Goal: Information Seeking & Learning: Learn about a topic

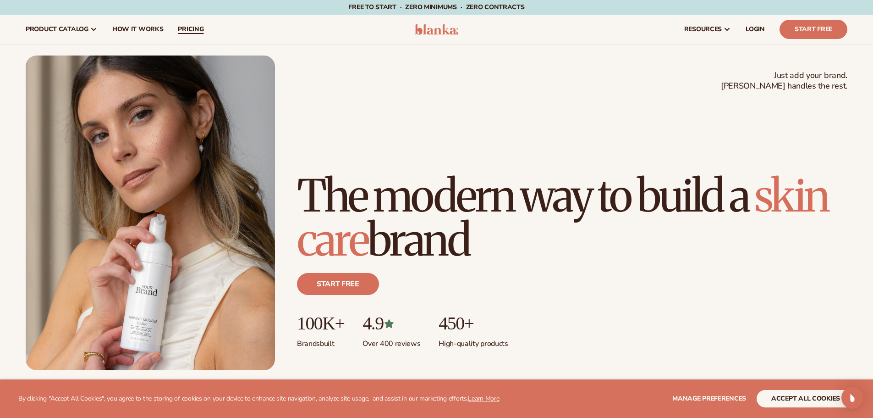
click at [193, 26] on span "pricing" at bounding box center [191, 29] width 26 height 7
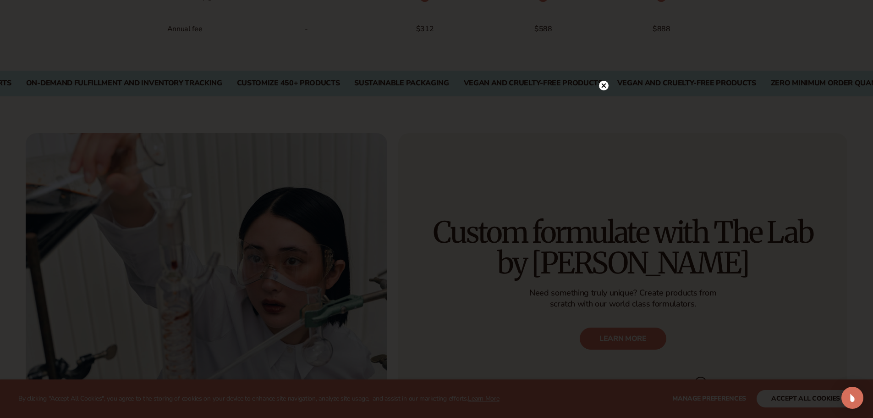
scroll to position [1507, 0]
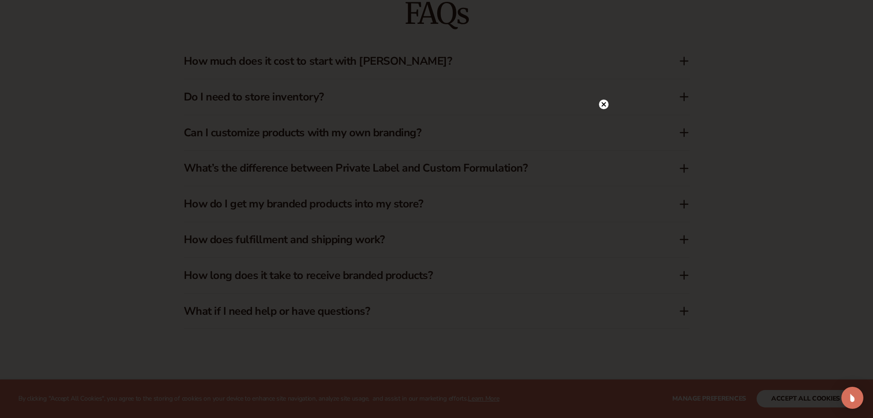
click at [600, 99] on icon at bounding box center [604, 104] width 10 height 10
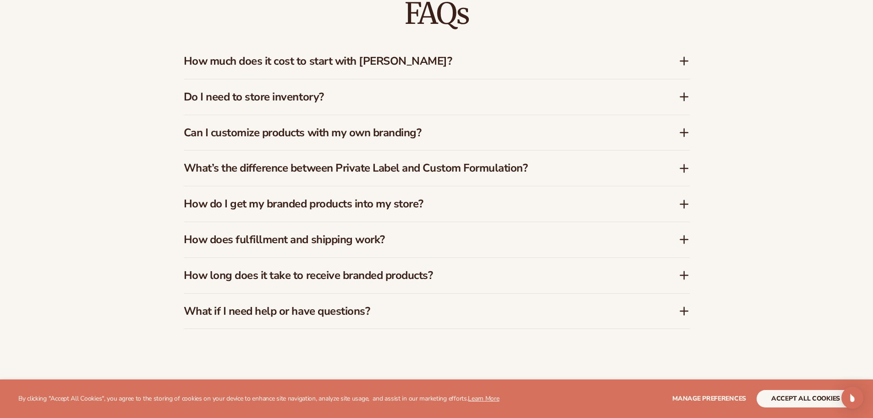
click at [315, 239] on h3 "How does fulfillment and shipping work?" at bounding box center [418, 239] width 468 height 13
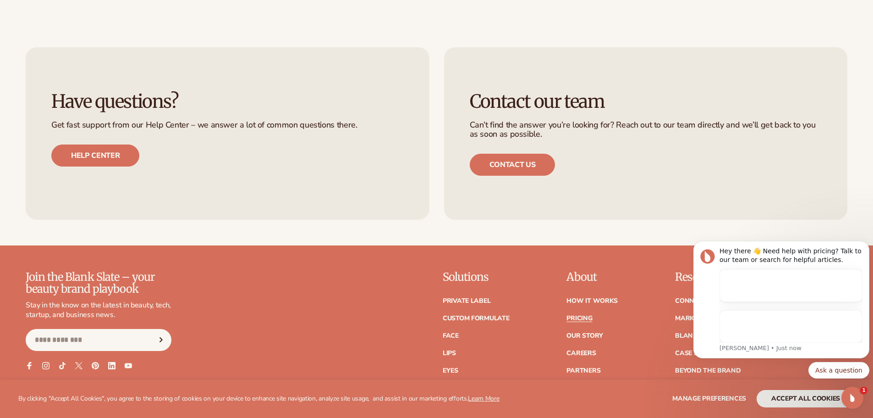
scroll to position [0, 0]
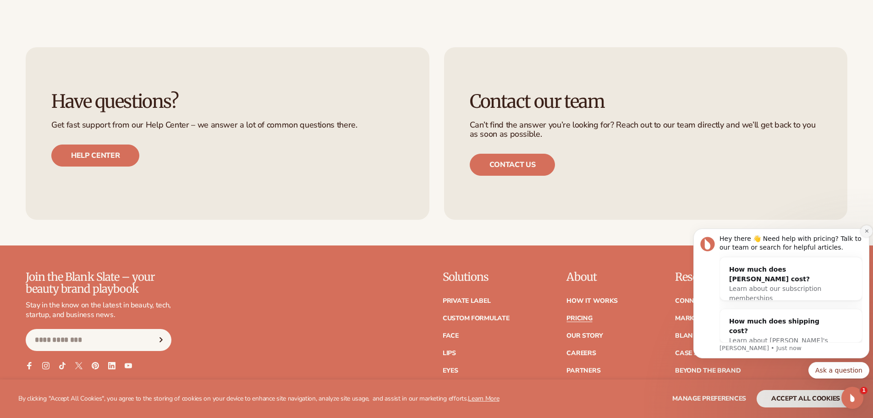
click at [867, 229] on icon "Dismiss notification" at bounding box center [867, 230] width 5 height 5
